Goal: Information Seeking & Learning: Learn about a topic

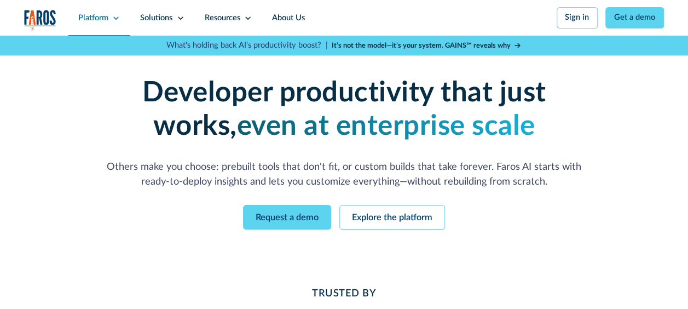
click at [109, 15] on div "Platform" at bounding box center [99, 18] width 62 height 36
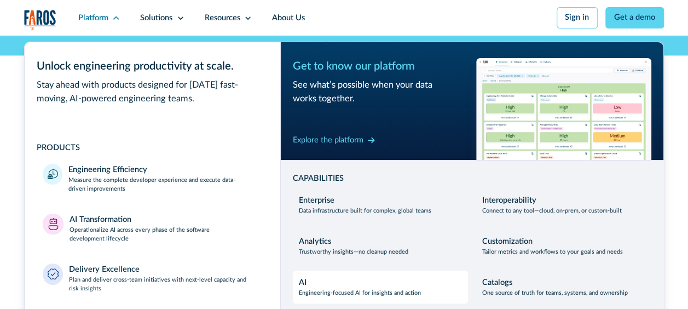
click at [335, 294] on p "Engineering-focused AI for insights and action" at bounding box center [360, 292] width 122 height 9
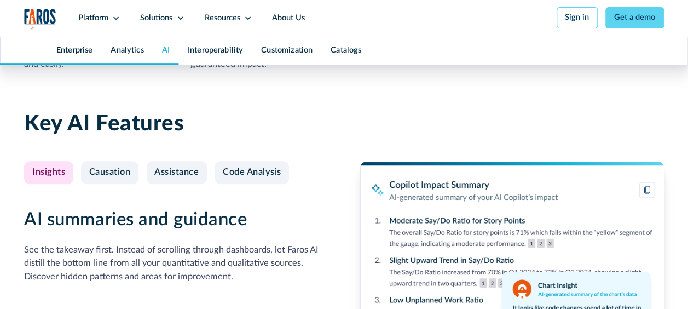
scroll to position [2345, 0]
